Goal: Information Seeking & Learning: Learn about a topic

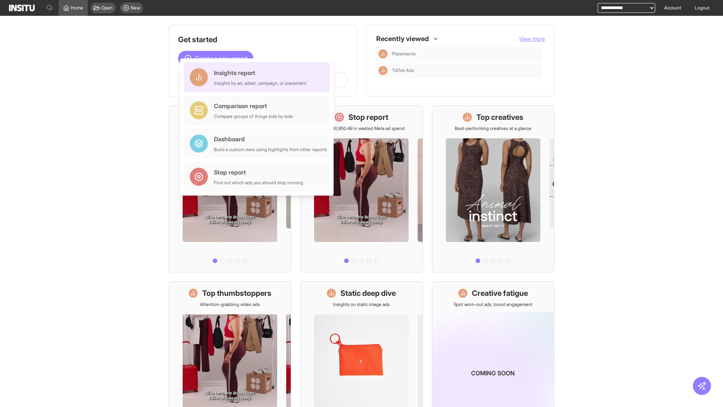
click at [259, 77] on div "Insights report Insights by ad, adset, campaign, or placement" at bounding box center [260, 77] width 93 height 18
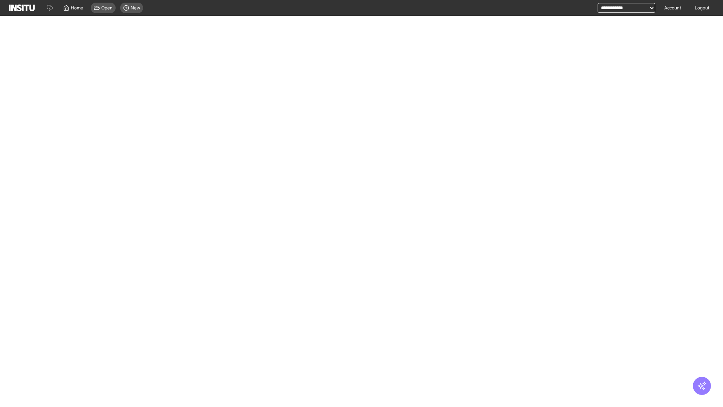
select select "**"
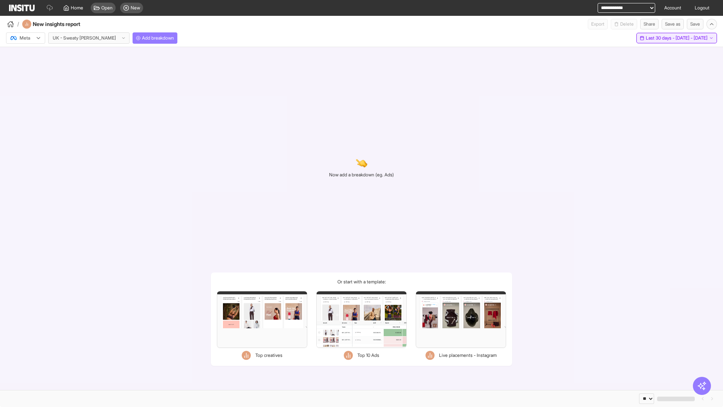
click at [661, 38] on span "Last 30 days - [DATE] - [DATE]" at bounding box center [677, 38] width 62 height 6
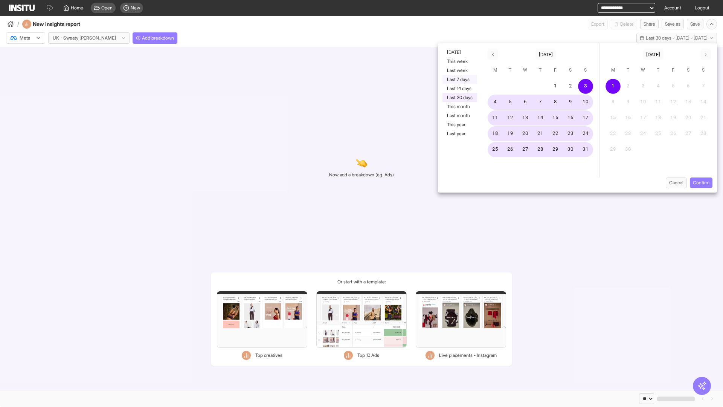
click at [459, 79] on button "Last 7 days" at bounding box center [459, 79] width 35 height 9
